Goal: Obtain resource: Download file/media

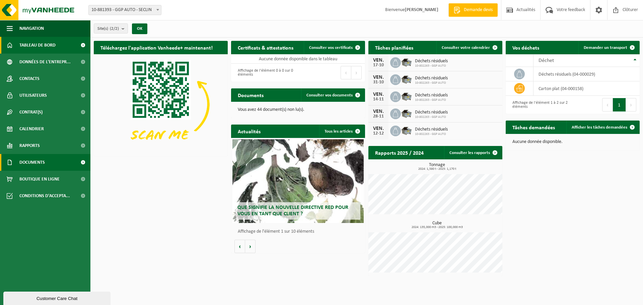
click at [47, 163] on link "Documents" at bounding box center [45, 162] width 90 height 17
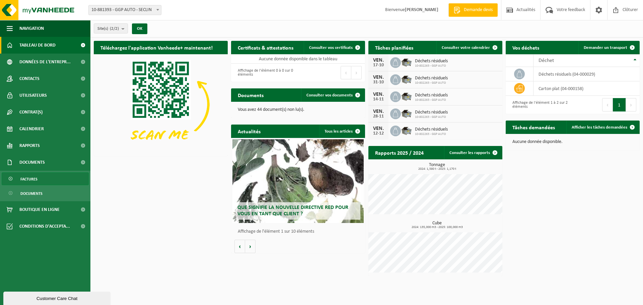
click at [38, 179] on link "Factures" at bounding box center [45, 178] width 87 height 13
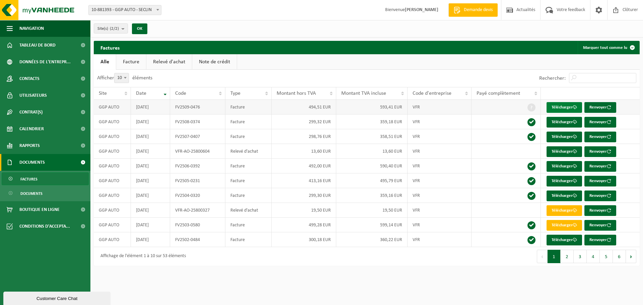
click at [560, 107] on link "Télécharger" at bounding box center [563, 107] width 35 height 11
click at [625, 11] on span "Clôturer" at bounding box center [630, 10] width 19 height 20
